Goal: Task Accomplishment & Management: Complete application form

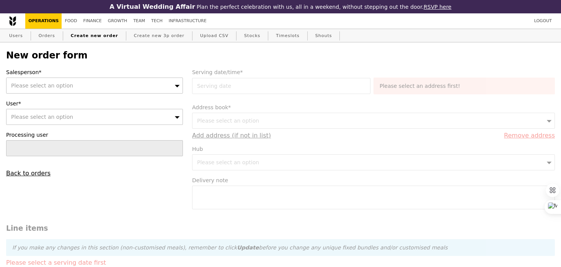
click at [93, 84] on div "Please select an option" at bounding box center [94, 86] width 177 height 16
type input "zhe"
click at [103, 118] on div "Please select an option" at bounding box center [94, 117] width 177 height 16
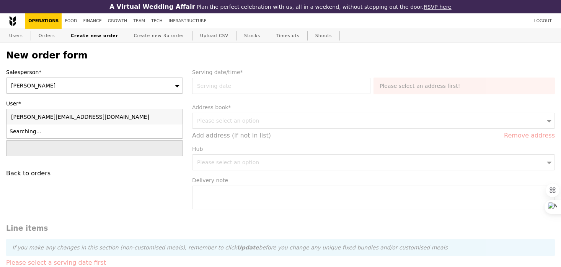
type input "Confirm"
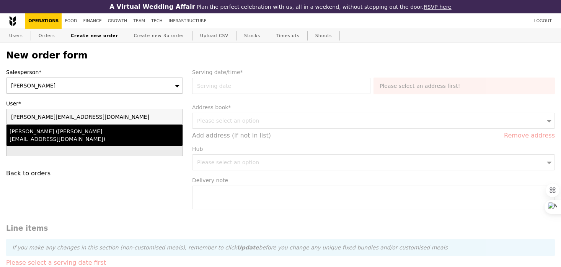
type input "[PERSON_NAME][EMAIL_ADDRESS][DOMAIN_NAME]"
click at [104, 130] on div "[PERSON_NAME] ([PERSON_NAME][EMAIL_ADDRESS][DOMAIN_NAME])" at bounding box center [73, 135] width 127 height 15
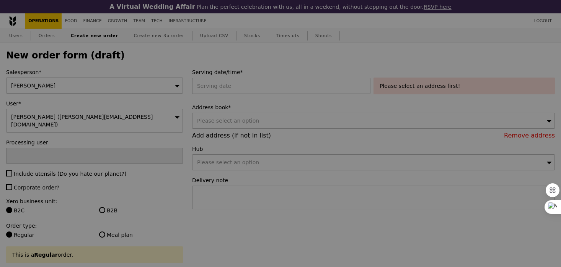
type input "Confirm"
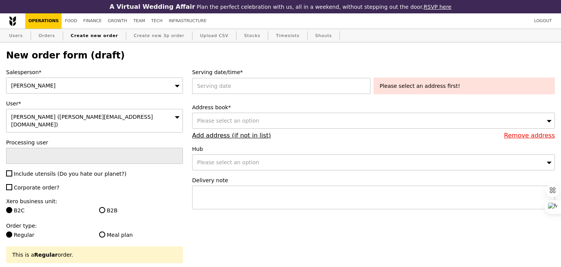
click at [24, 171] on span "Include utensils (Do you hate our planet?)" at bounding box center [70, 174] width 113 height 6
click at [12, 171] on input "Include utensils (Do you hate our planet?)" at bounding box center [9, 174] width 6 height 6
checkbox input "true"
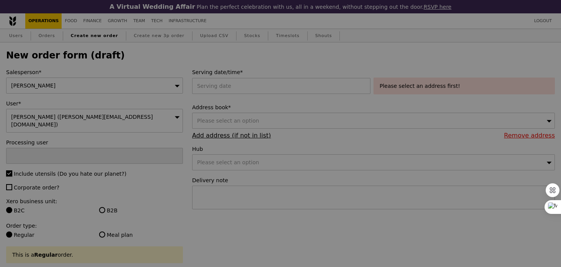
type input "Confirm"
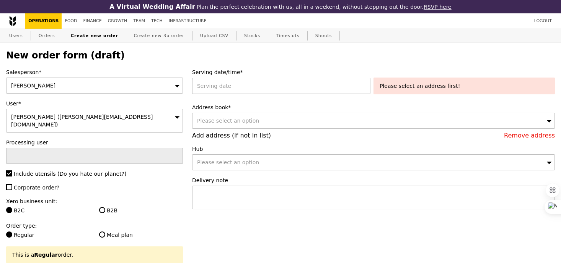
click at [27, 185] on span "Corporate order?" at bounding box center [37, 188] width 46 height 6
click at [12, 184] on input "Corporate order?" at bounding box center [9, 187] width 6 height 6
checkbox input "true"
click at [108, 207] on label "B2B" at bounding box center [141, 211] width 84 height 8
click at [105, 207] on input "B2B" at bounding box center [102, 210] width 6 height 6
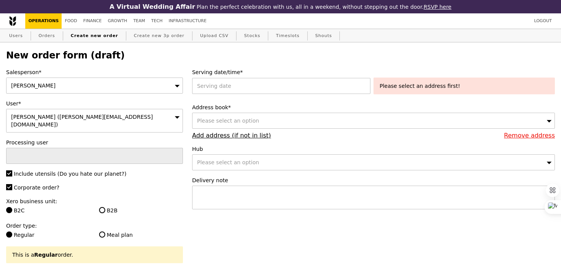
radio input "true"
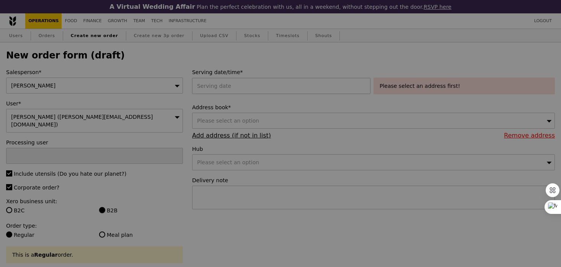
type input "Confirm"
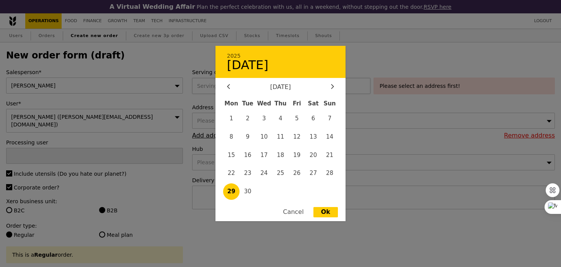
click at [240, 89] on div "2025 [DATE] [DATE] Mon Tue Wed Thu Fri Sat Sun 1 2 3 4 5 6 7 8 9 10 11 12 13 14…" at bounding box center [282, 86] width 181 height 16
click at [249, 195] on span "30" at bounding box center [248, 192] width 16 height 16
type input "[DATE]"
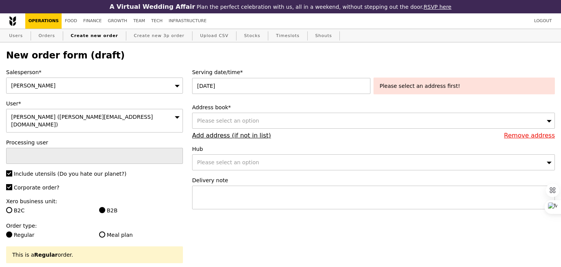
click at [271, 123] on div "Please select an option" at bounding box center [373, 121] width 363 height 16
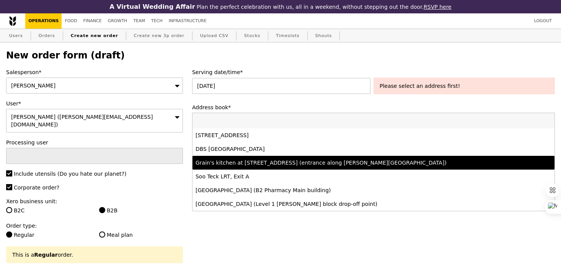
click at [273, 168] on li "Grain's kitchen at [STREET_ADDRESS] (entrance along [PERSON_NAME][GEOGRAPHIC_DA…" at bounding box center [373, 163] width 362 height 14
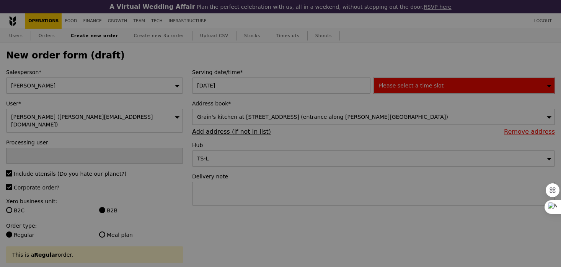
type input "Confirm"
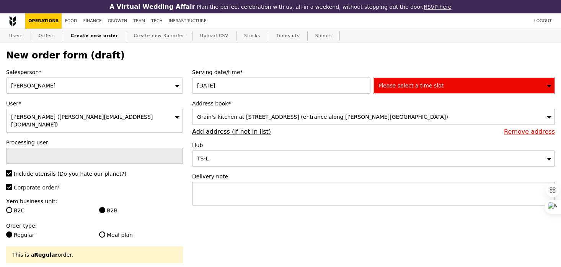
click at [233, 189] on textarea at bounding box center [373, 194] width 363 height 24
paste textarea "Q0972"
type textarea "Pick up with Q0972 (10:30AM)"
click at [407, 84] on span "Please select a time slot" at bounding box center [410, 86] width 65 height 6
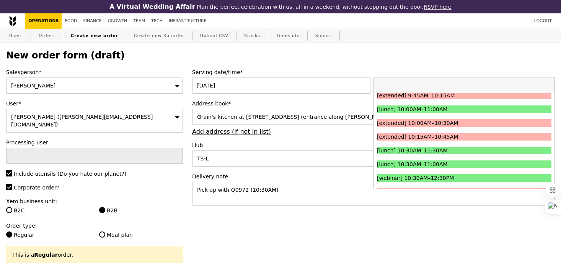
scroll to position [143, 0]
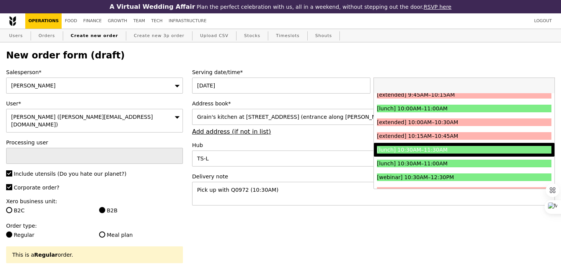
click at [405, 152] on div "[lunch] 10:30AM–11:30AM" at bounding box center [442, 150] width 131 height 8
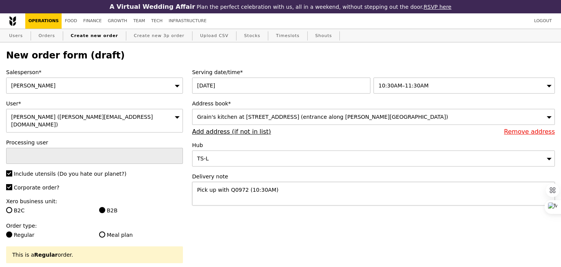
type input "Confirm"
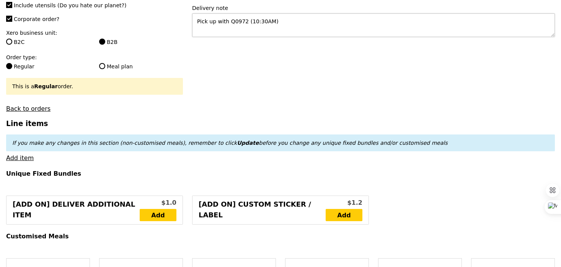
scroll to position [174, 0]
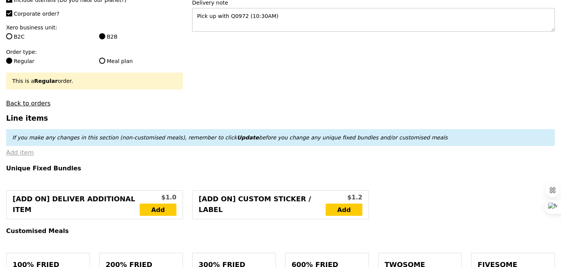
click at [21, 149] on link "Add item" at bounding box center [20, 152] width 28 height 7
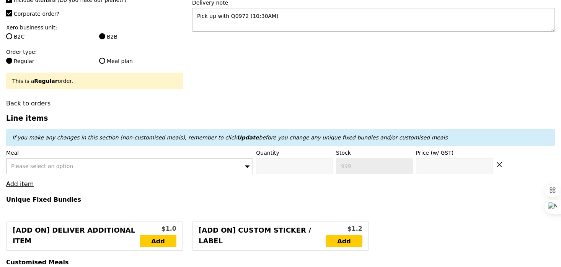
click at [52, 163] on span "Please select an option" at bounding box center [42, 166] width 62 height 6
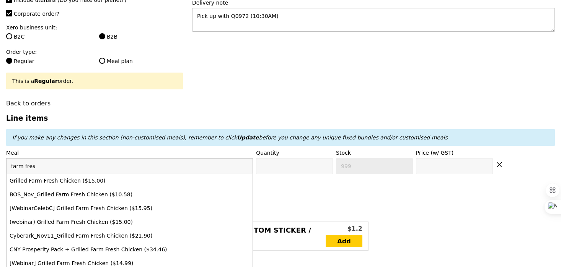
type input "farm fresh"
type input "Confirm anyway"
type input "0"
type input "15.0"
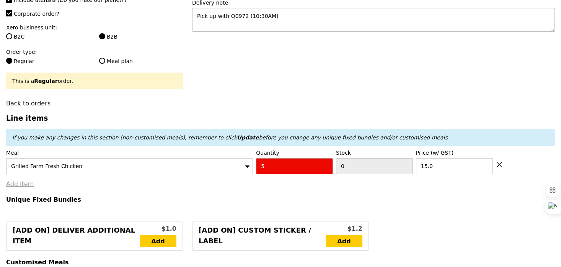
type input "5"
click at [15, 181] on link "Add item" at bounding box center [20, 184] width 28 height 7
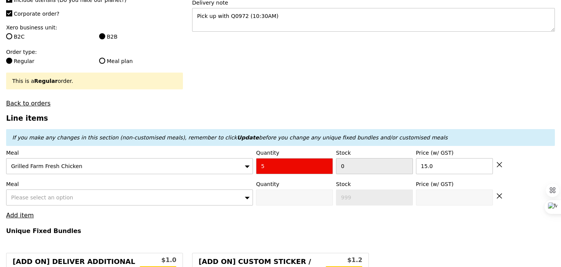
click at [35, 190] on div "Please select an option" at bounding box center [129, 198] width 247 height 16
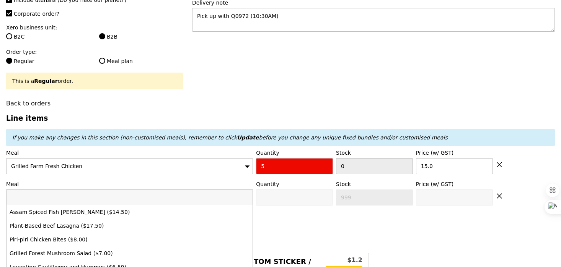
type input "k"
type input "Loading..."
type input "kam"
type input "75.00"
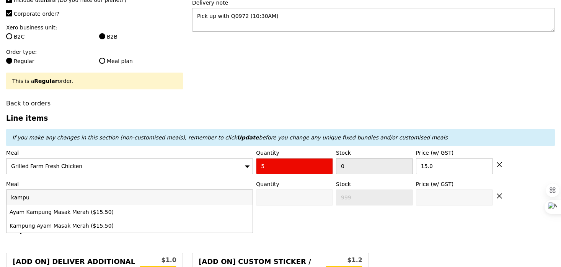
type input "kampun"
type input "Confirm anyway"
type input "kampung"
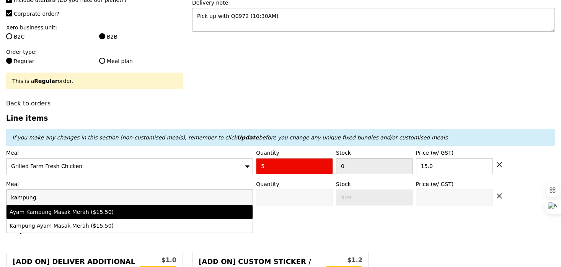
type input "0"
type input "67"
type input "15.5"
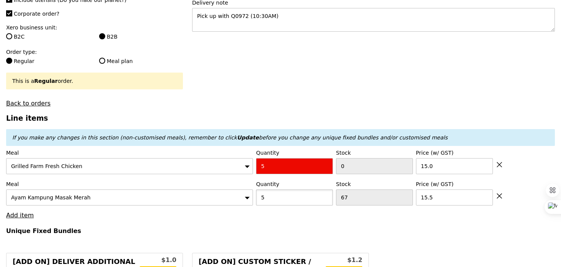
type input "5"
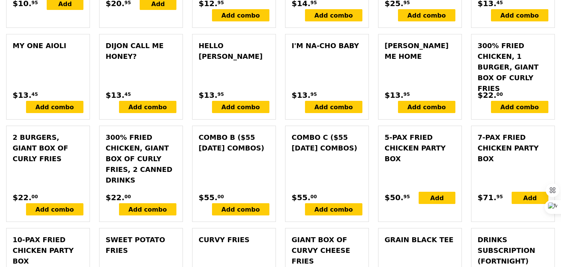
type input "Loading..."
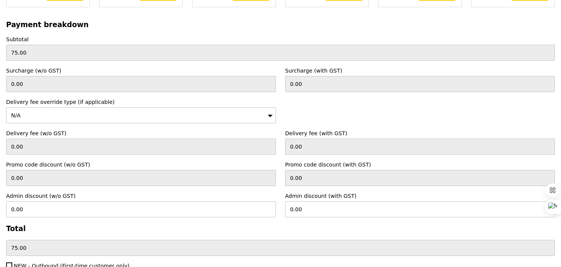
scroll to position [2131, 0]
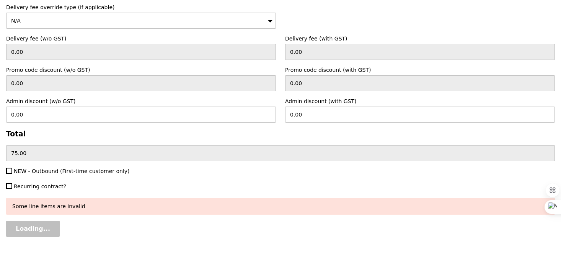
type input "152.50"
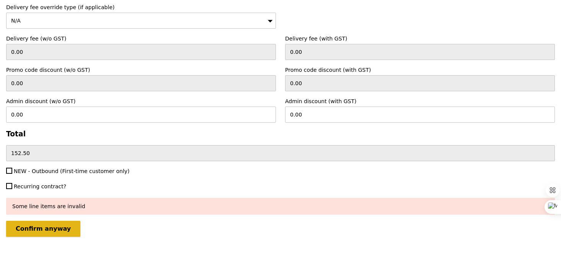
click at [28, 225] on input "Confirm anyway" at bounding box center [43, 229] width 74 height 16
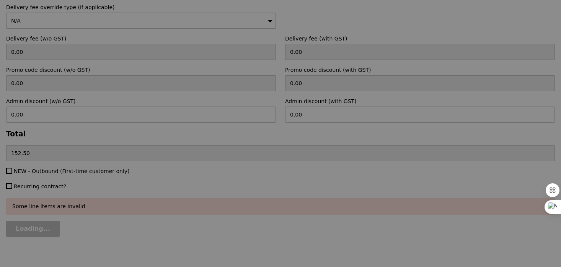
type input "Loading..."
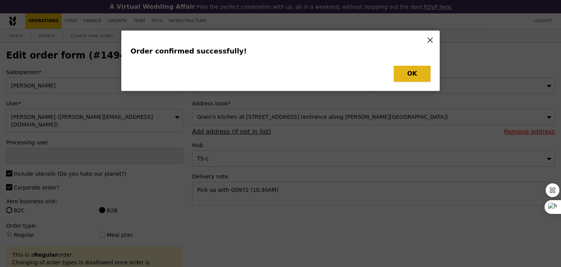
click at [401, 75] on button "OK" at bounding box center [412, 74] width 37 height 16
type input "[PERSON_NAME]"
type input "Loading..."
checkbox input "false"
type input "67"
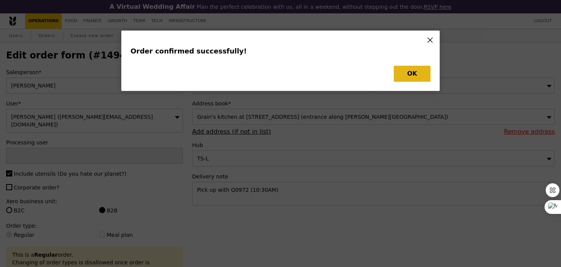
type input "15.50"
type input "0"
type input "15.00"
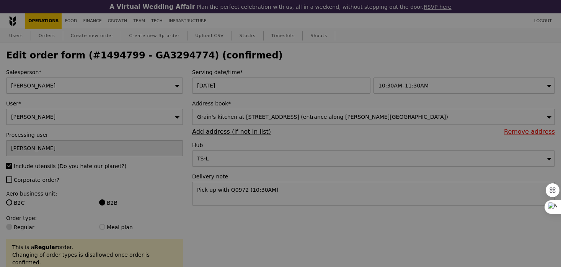
type input "62"
type input "-5"
type input "Update"
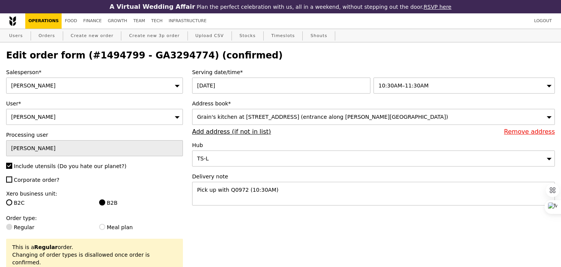
click at [137, 54] on h2 "Edit order form (#1494799 - GA3294774) (confirmed)" at bounding box center [280, 55] width 549 height 11
copy h2 "GA3294774"
click at [49, 35] on link "Orders" at bounding box center [47, 36] width 23 height 14
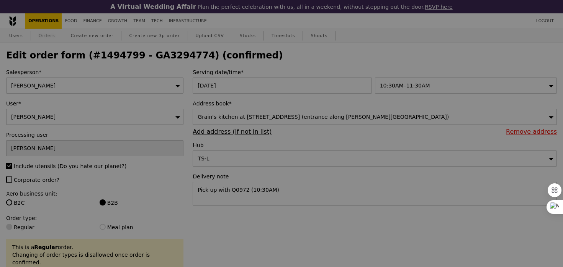
select select "100"
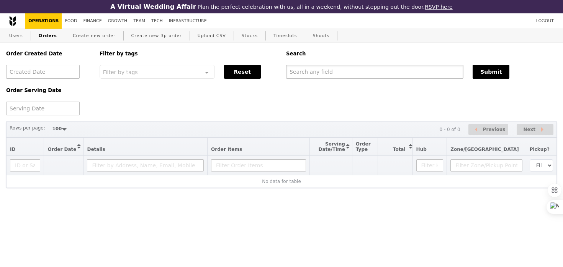
click at [356, 77] on input "text" at bounding box center [374, 72] width 177 height 14
paste input "GA3294774"
type input "GA3294774"
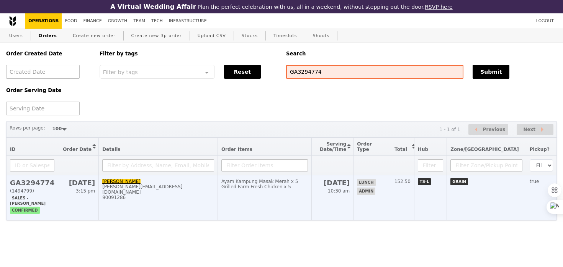
click at [280, 192] on td "Ayam Kampung Masak Merah x 5 Grilled Farm Fresh Chicken x 5" at bounding box center [264, 198] width 94 height 45
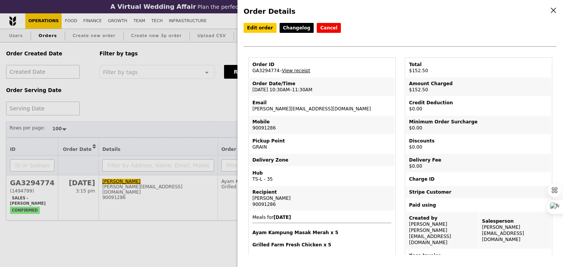
click at [302, 91] on td "Order Date/Time [DATE] 10:30AM–11:30AM" at bounding box center [321, 87] width 145 height 18
copy td "[DATE] 10:30AM–11:30AM"
click at [266, 65] on div "Order ID" at bounding box center [321, 65] width 139 height 6
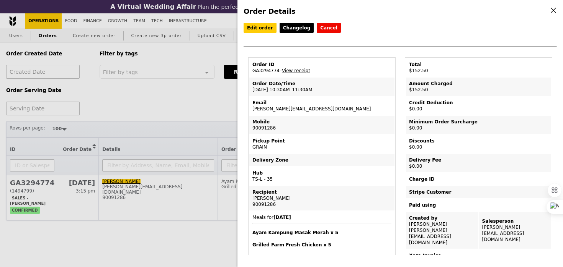
click at [266, 71] on td "Order ID GA3294774 – View receipt" at bounding box center [321, 68] width 145 height 18
copy td "GA3294774"
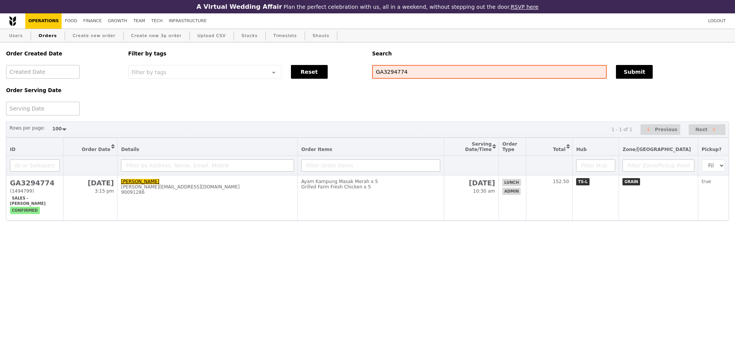
select select "100"
